Goal: Information Seeking & Learning: Learn about a topic

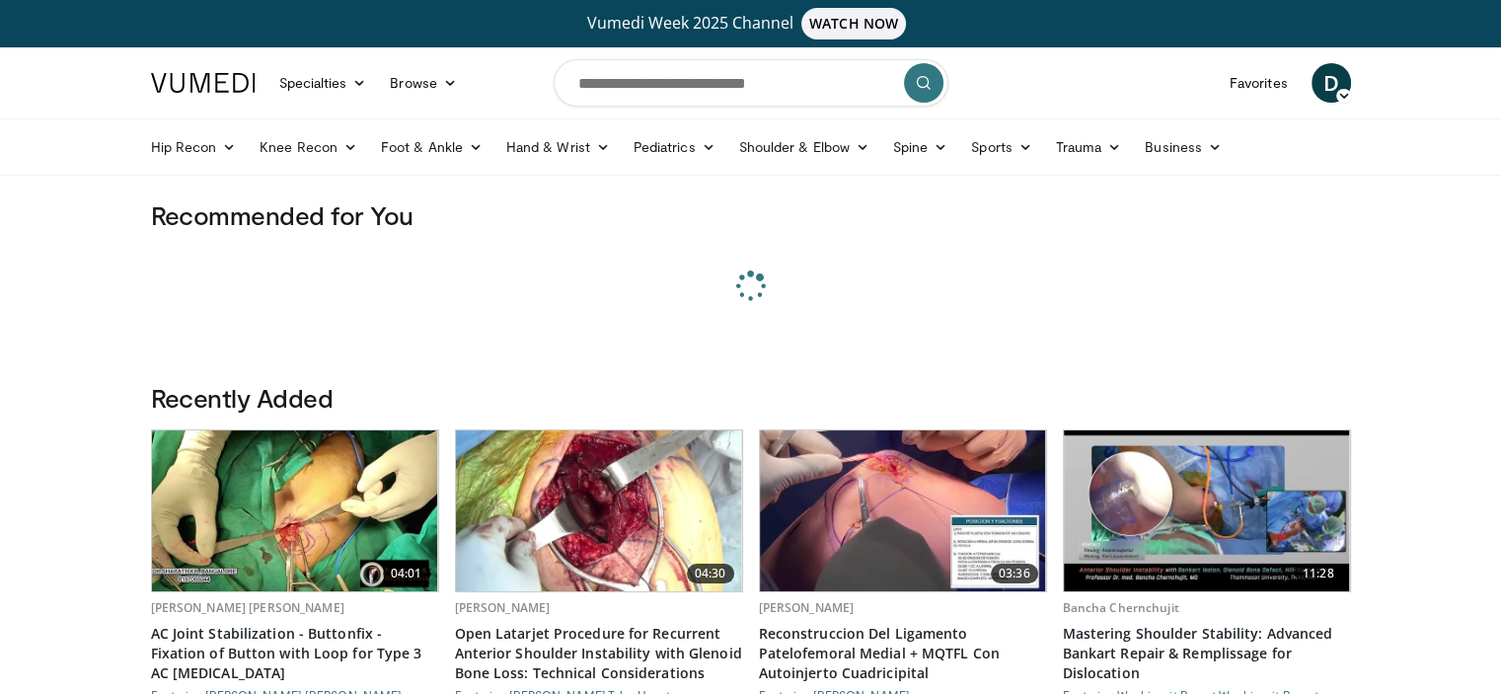
click at [730, 76] on input "Search topics, interventions" at bounding box center [751, 82] width 395 height 47
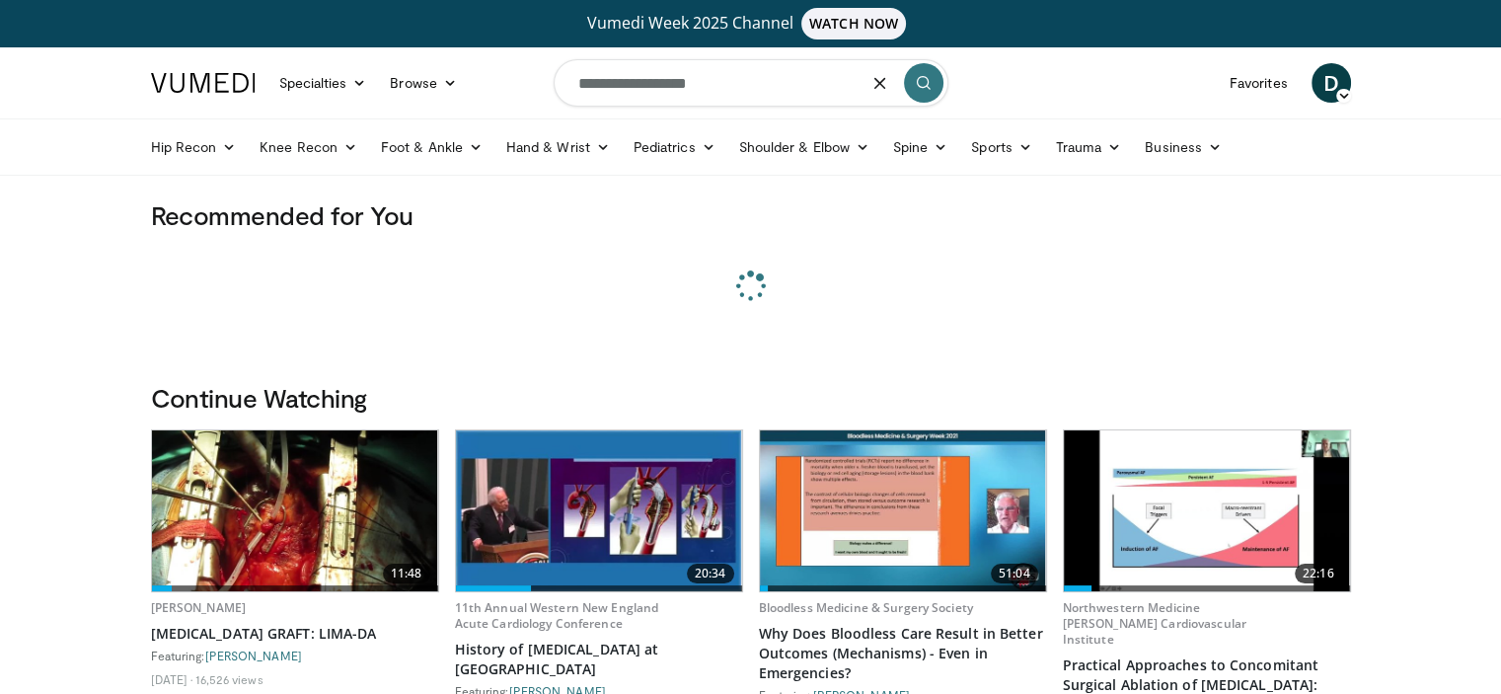
type input "**********"
click at [934, 90] on button "submit" at bounding box center [923, 82] width 39 height 39
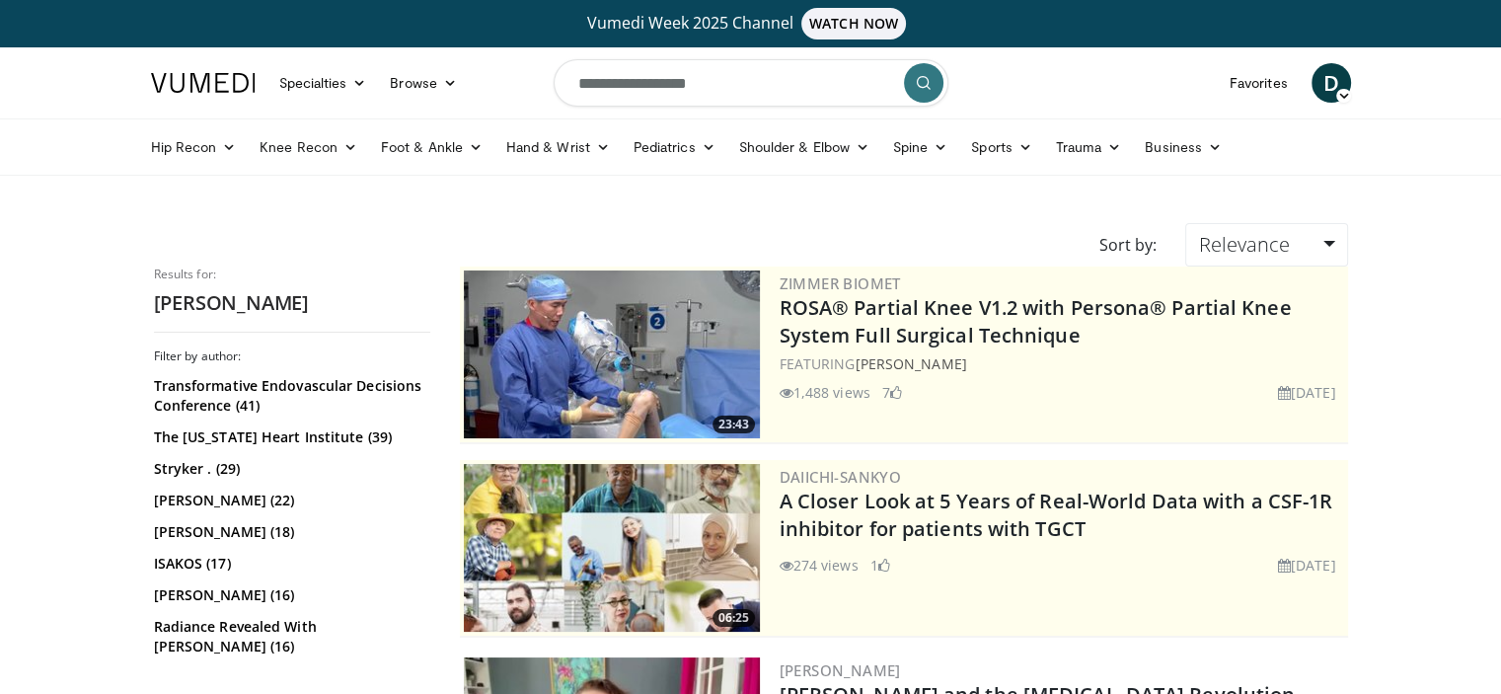
click at [290, 307] on h2 "Dr. Areg Grigorian" at bounding box center [292, 303] width 276 height 26
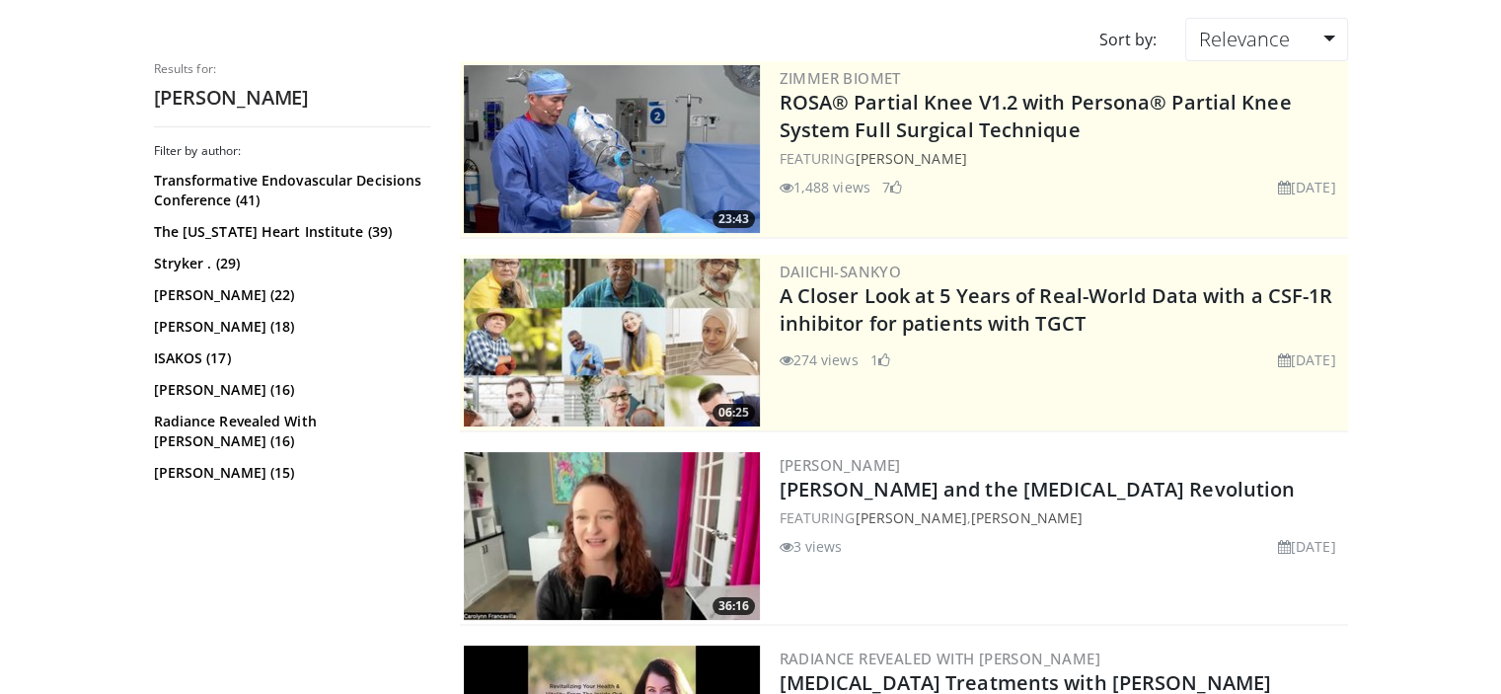
scroll to position [99, 0]
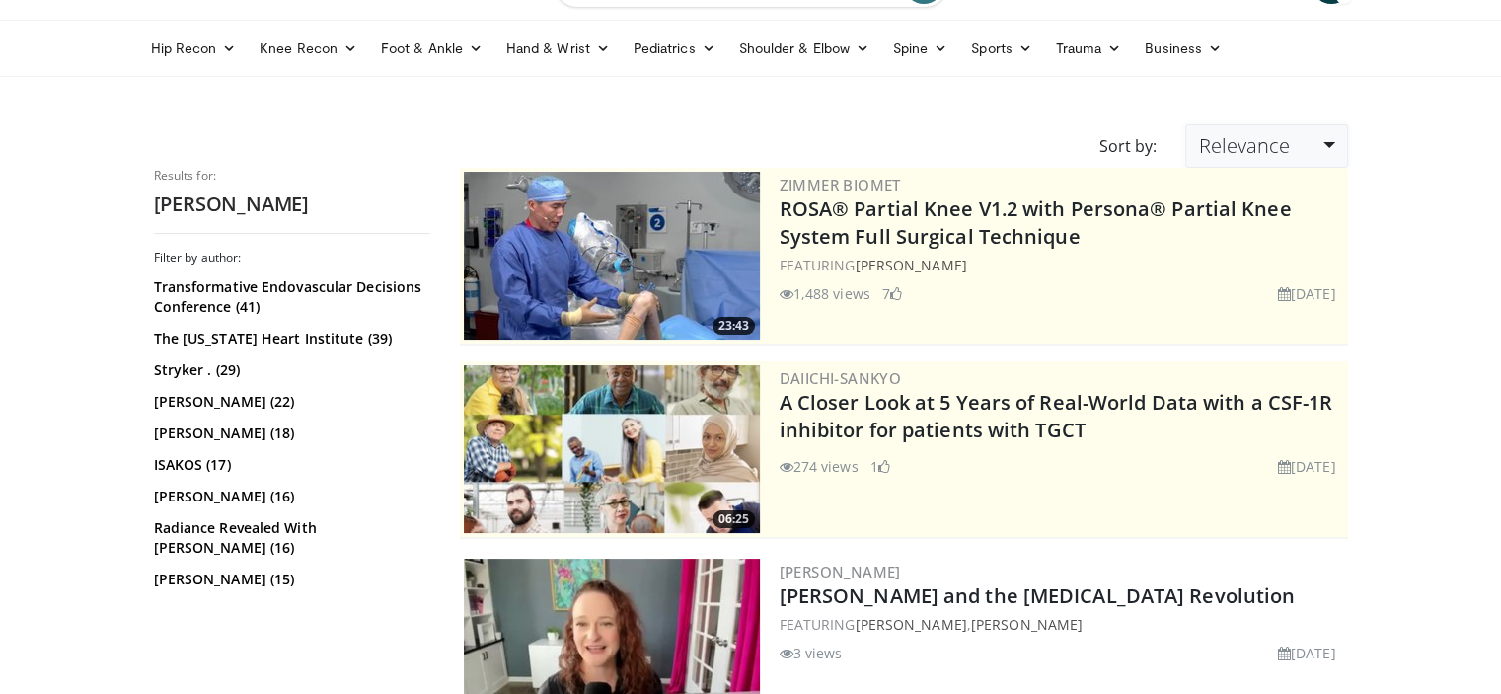
click at [1240, 153] on span "Relevance" at bounding box center [1243, 145] width 91 height 27
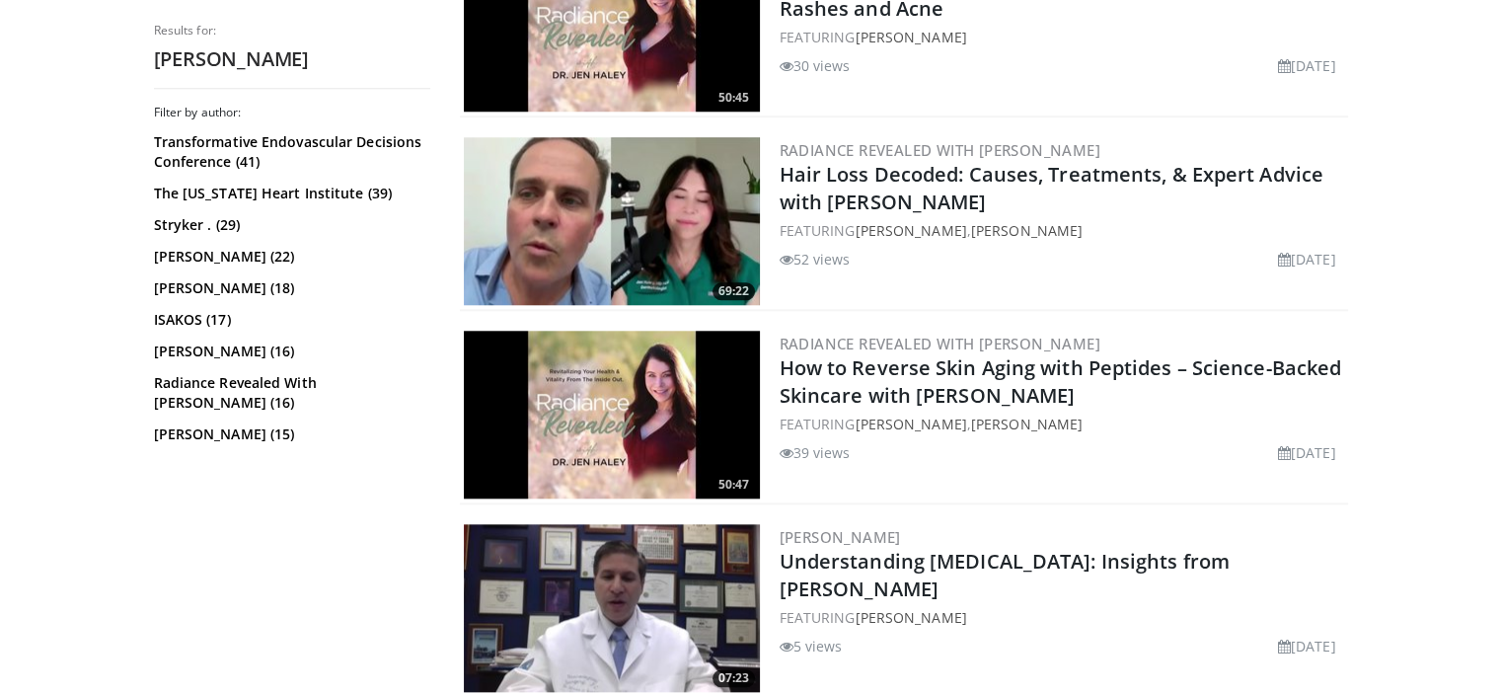
scroll to position [1875, 0]
